Goal: Transaction & Acquisition: Purchase product/service

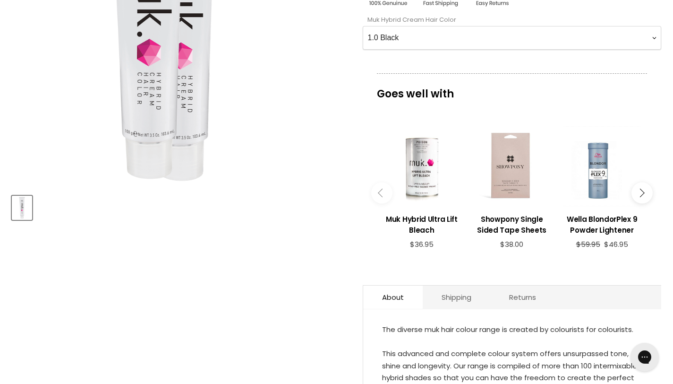
scroll to position [3, 0]
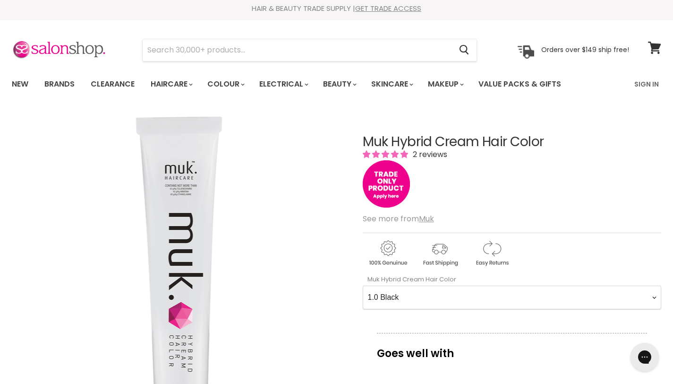
click at [416, 297] on Color-0-0 "1.0 Black 1.11 Blue Black Intense Ash 2.0 Darkest Brown 3.0 Dark Brown 3.11 Dar…" at bounding box center [512, 297] width 299 height 24
select Color-0-0 "2.0 Darkest Brown"
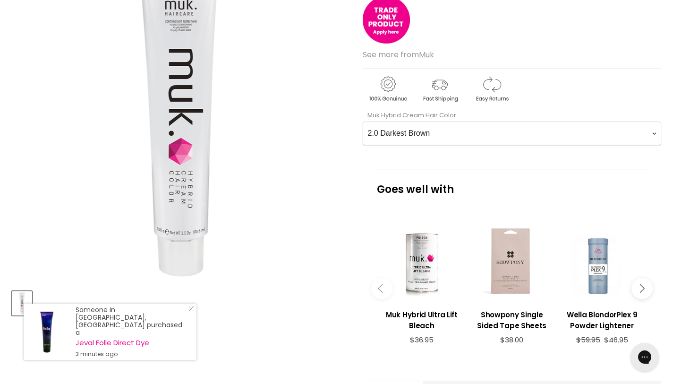
scroll to position [0, 0]
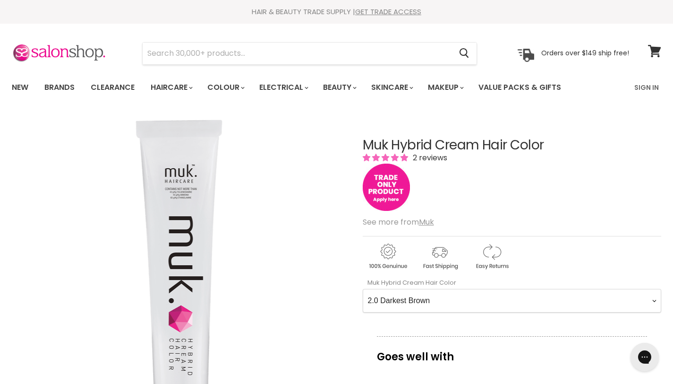
click at [377, 191] on img "Main content" at bounding box center [386, 186] width 47 height 47
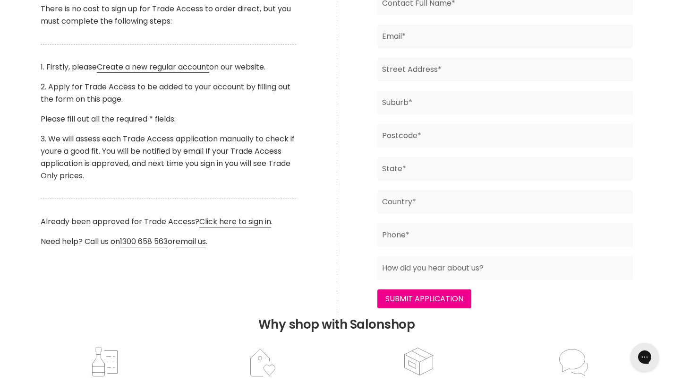
scroll to position [271, 0]
